Goal: Task Accomplishment & Management: Use online tool/utility

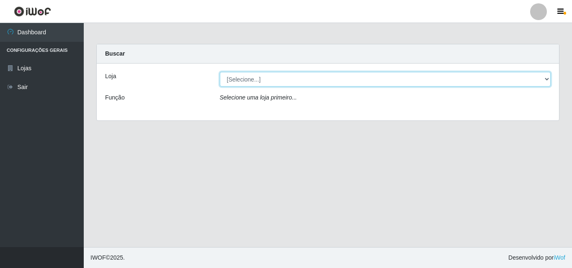
click at [538, 80] on select "[Selecione...] Corte Fácil - Unidade Emaús" at bounding box center [385, 79] width 331 height 15
select select "201"
click at [220, 72] on select "[Selecione...] Corte Fácil - Unidade Emaús" at bounding box center [385, 79] width 331 height 15
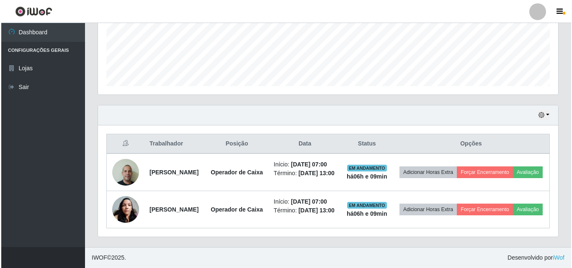
scroll to position [243, 0]
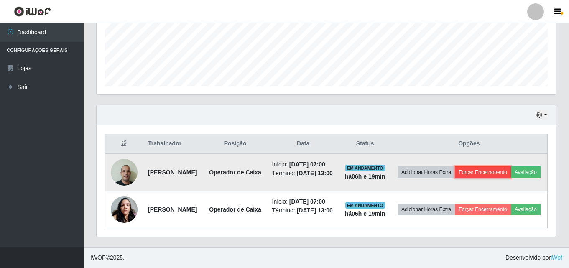
click at [511, 167] on button "Forçar Encerramento" at bounding box center [483, 173] width 56 height 12
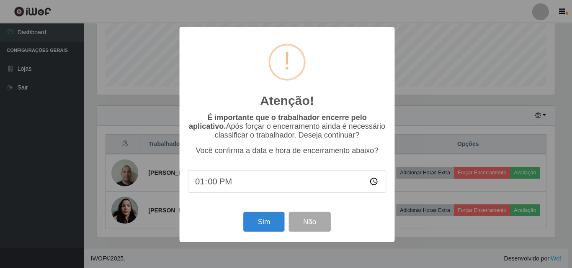
scroll to position [174, 456]
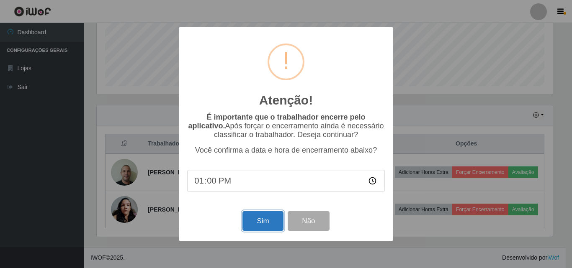
click at [267, 223] on button "Sim" at bounding box center [262, 221] width 41 height 20
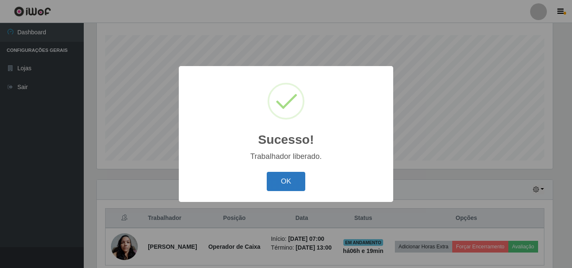
click at [297, 184] on button "OK" at bounding box center [286, 182] width 39 height 20
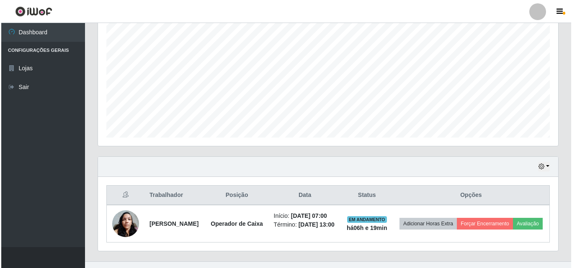
scroll to position [182, 0]
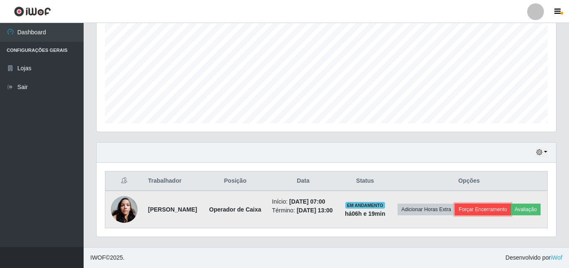
click at [506, 204] on button "Forçar Encerramento" at bounding box center [483, 210] width 56 height 12
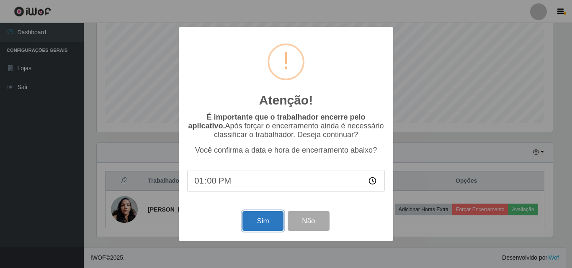
click at [256, 224] on button "Sim" at bounding box center [262, 221] width 41 height 20
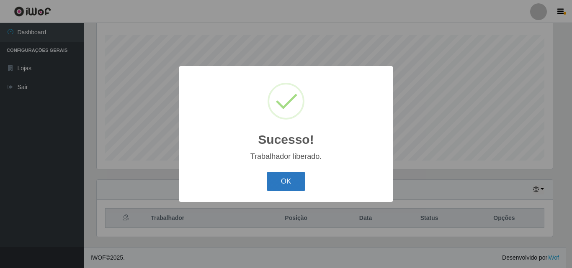
click at [285, 179] on button "OK" at bounding box center [286, 182] width 39 height 20
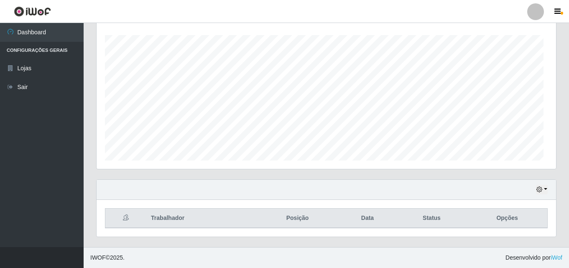
scroll to position [174, 460]
